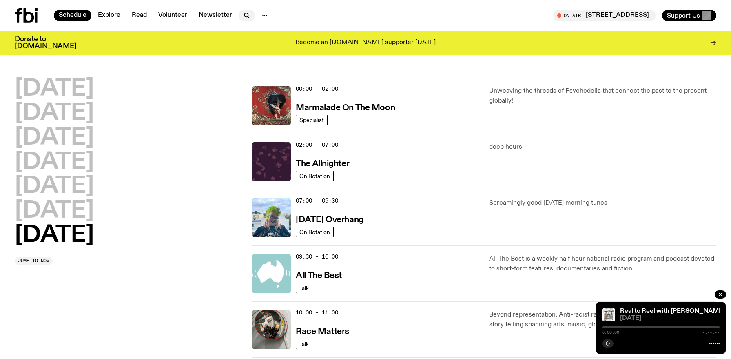
click at [245, 13] on icon "button" at bounding box center [247, 16] width 10 height 10
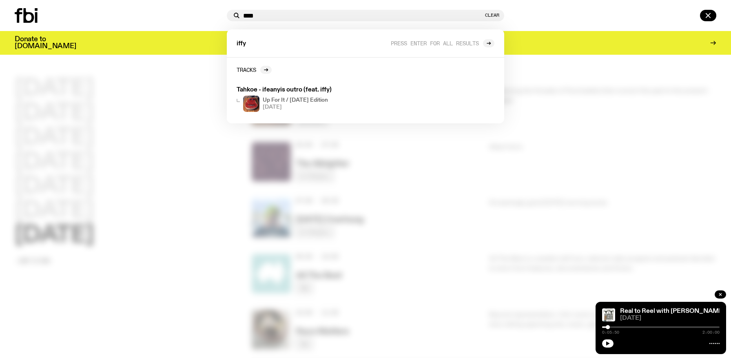
type input "****"
click at [241, 47] on span "iffy" at bounding box center [241, 44] width 9 height 6
click at [271, 13] on input "****" at bounding box center [363, 15] width 240 height 7
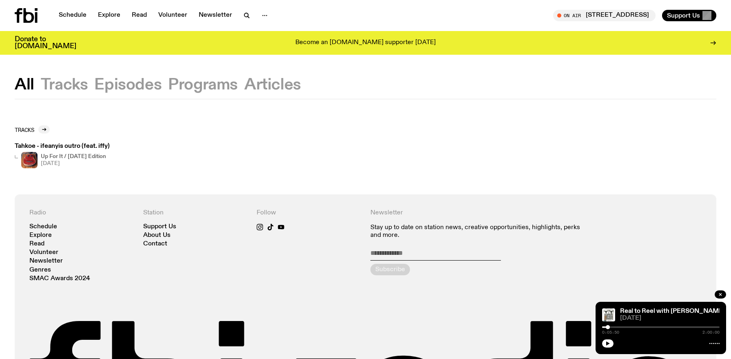
click at [244, 80] on button "Programs" at bounding box center [272, 85] width 57 height 15
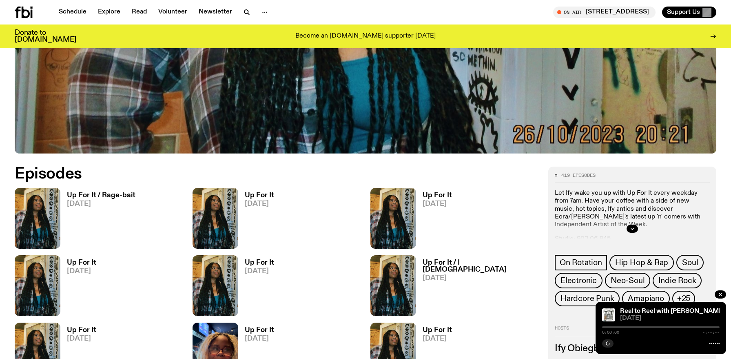
scroll to position [370, 0]
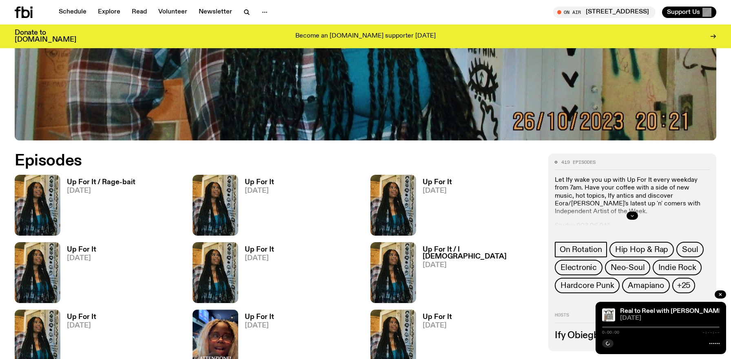
click at [634, 218] on button "button" at bounding box center [632, 215] width 11 height 8
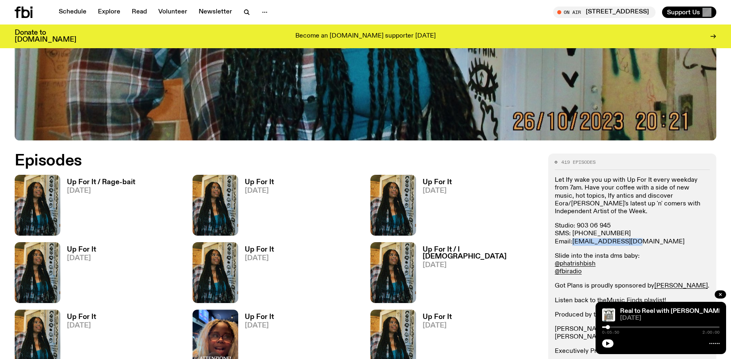
drag, startPoint x: 633, startPoint y: 233, endPoint x: 574, endPoint y: 233, distance: 59.2
click at [574, 233] on p "Studio: 903 06 945 SMS: 0435 123 945 Email: ify.o@fbiradio.com" at bounding box center [632, 234] width 155 height 24
copy link "ify.o@fbiradio.com"
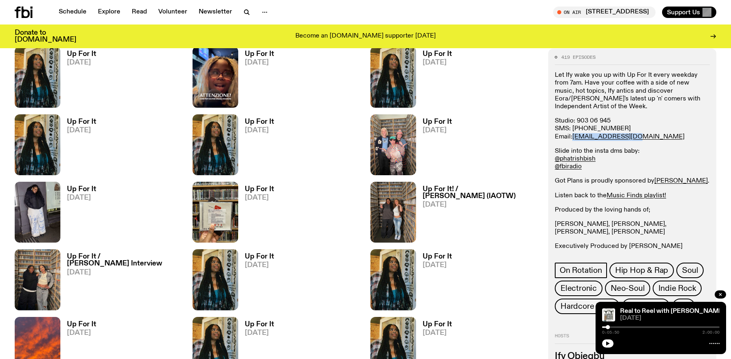
scroll to position [633, 0]
click at [722, 295] on icon "button" at bounding box center [720, 294] width 5 height 5
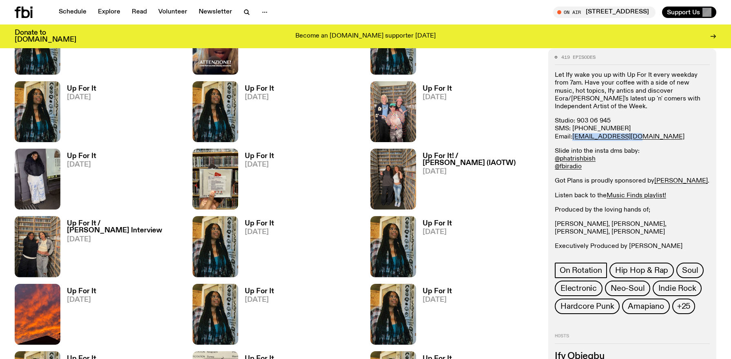
scroll to position [660, 0]
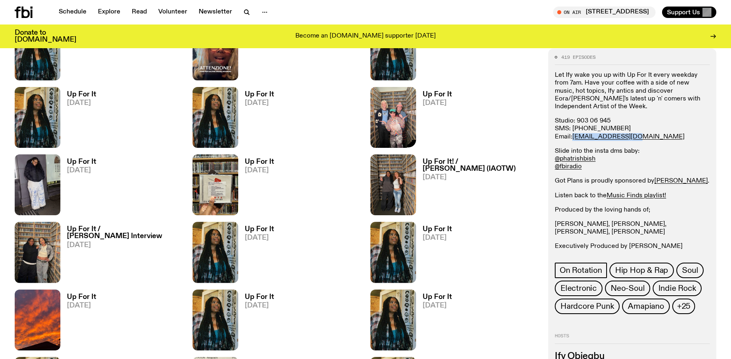
click at [411, 134] on div at bounding box center [393, 117] width 46 height 61
click at [407, 103] on img at bounding box center [393, 117] width 46 height 61
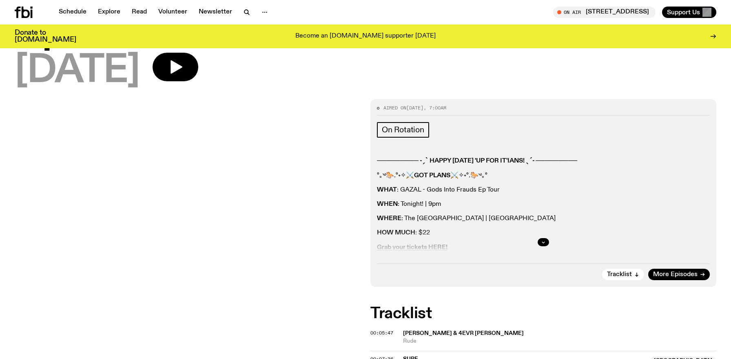
scroll to position [60, 0]
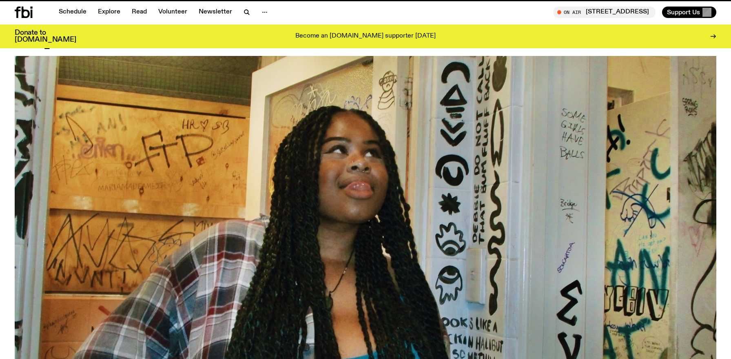
scroll to position [660, 0]
